Goal: Find specific page/section: Find specific page/section

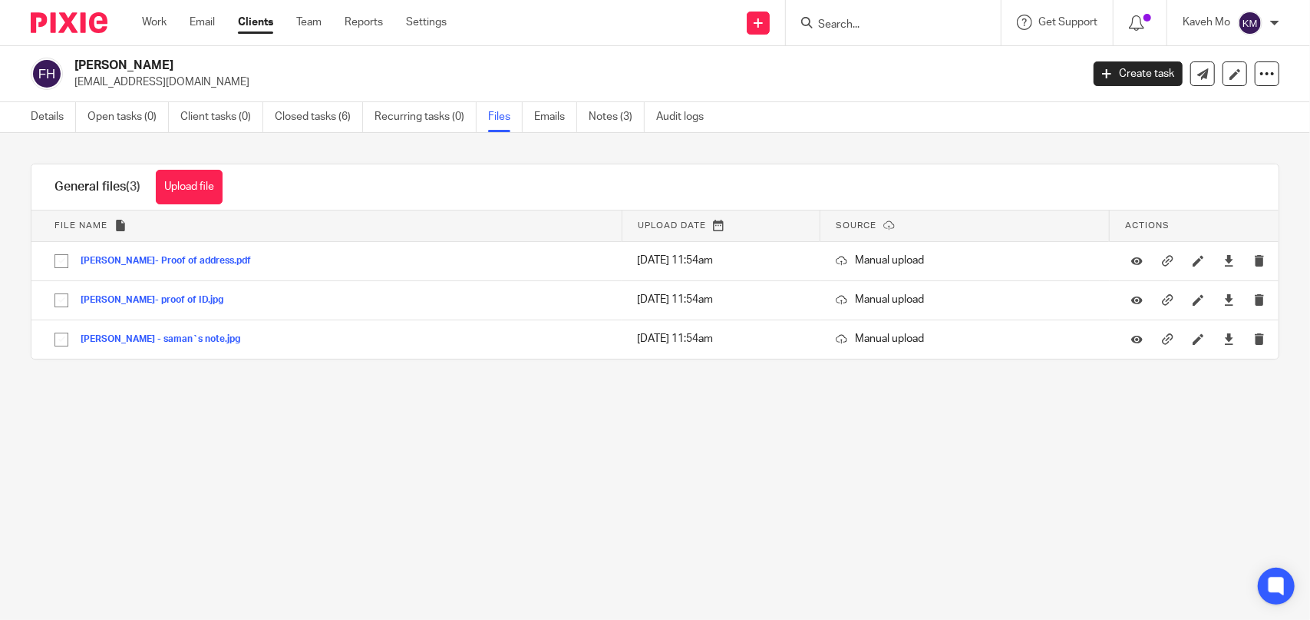
click at [858, 21] on input "Search" at bounding box center [886, 25] width 138 height 14
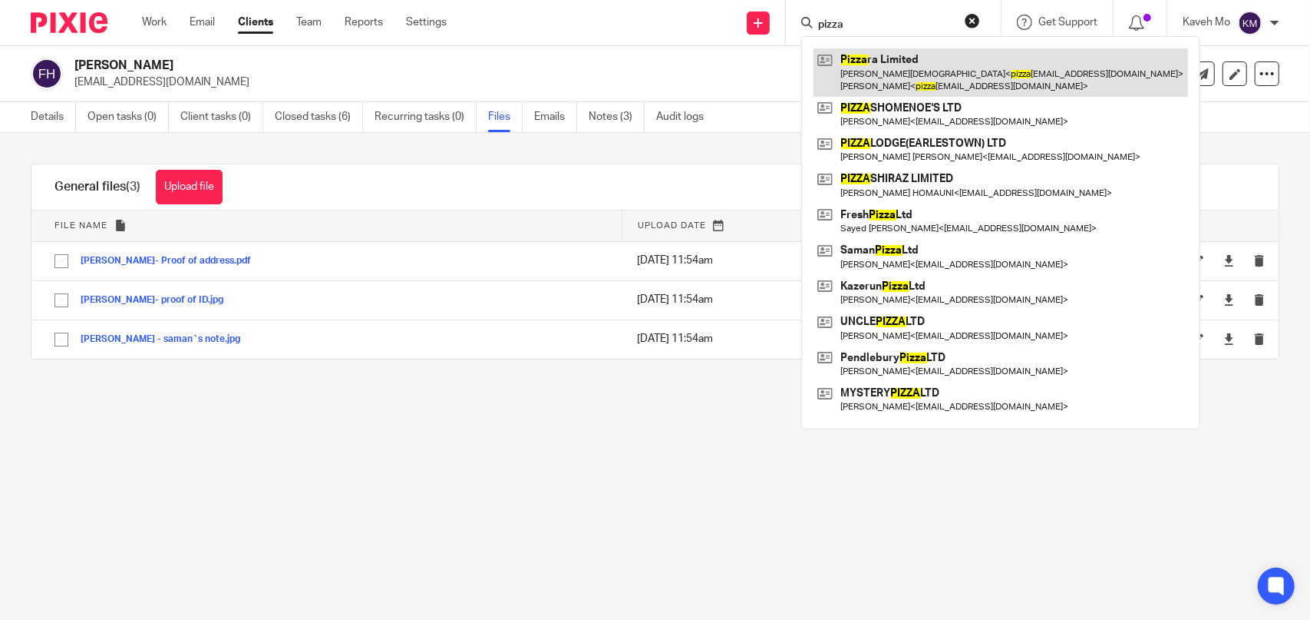
type input "pizza"
click at [896, 78] on link at bounding box center [1001, 72] width 375 height 48
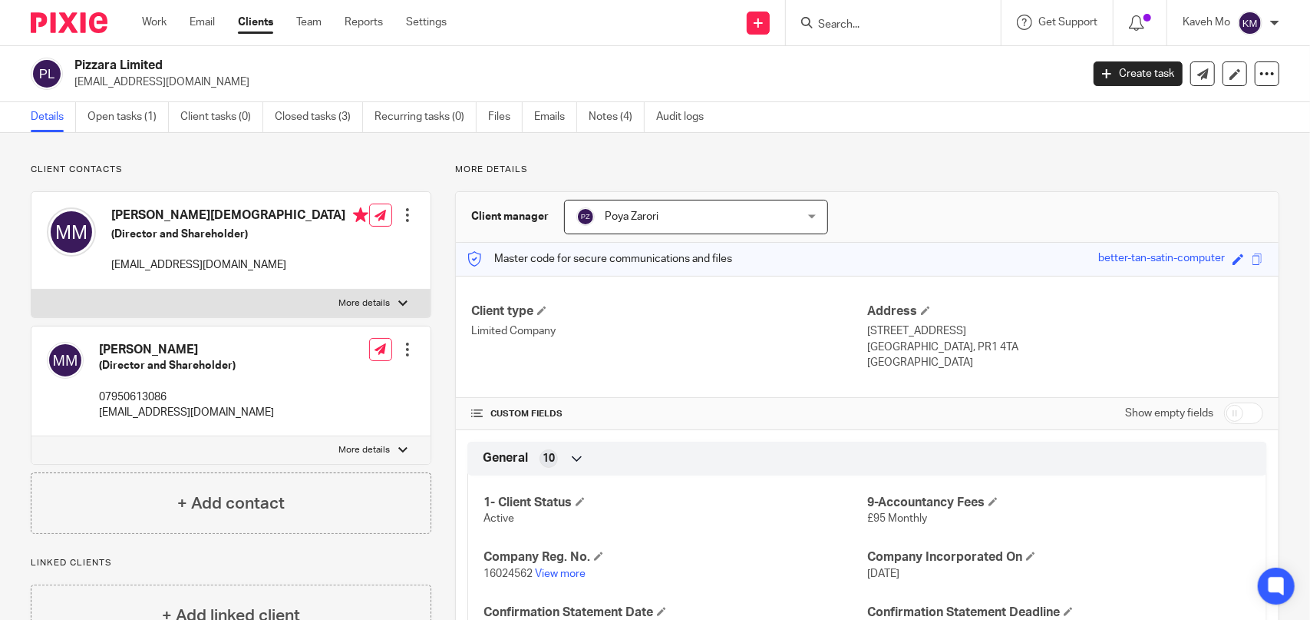
click at [154, 59] on h2 "Pizzara Limited" at bounding box center [472, 66] width 797 height 16
copy div "Pizzara Limited"
